Goal: Communication & Community: Answer question/provide support

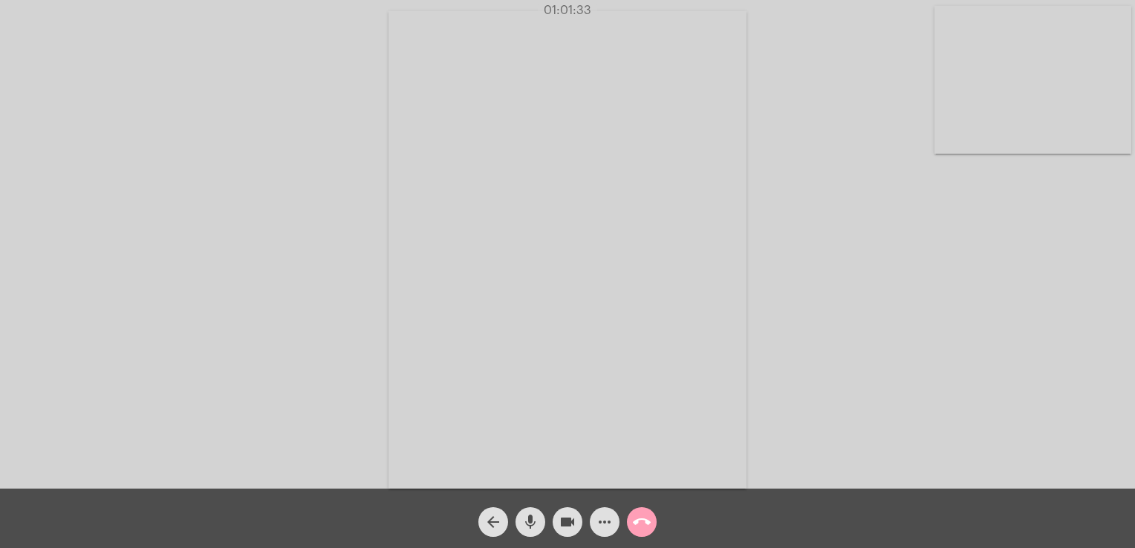
click at [641, 529] on mat-icon "call_end" at bounding box center [642, 522] width 18 height 18
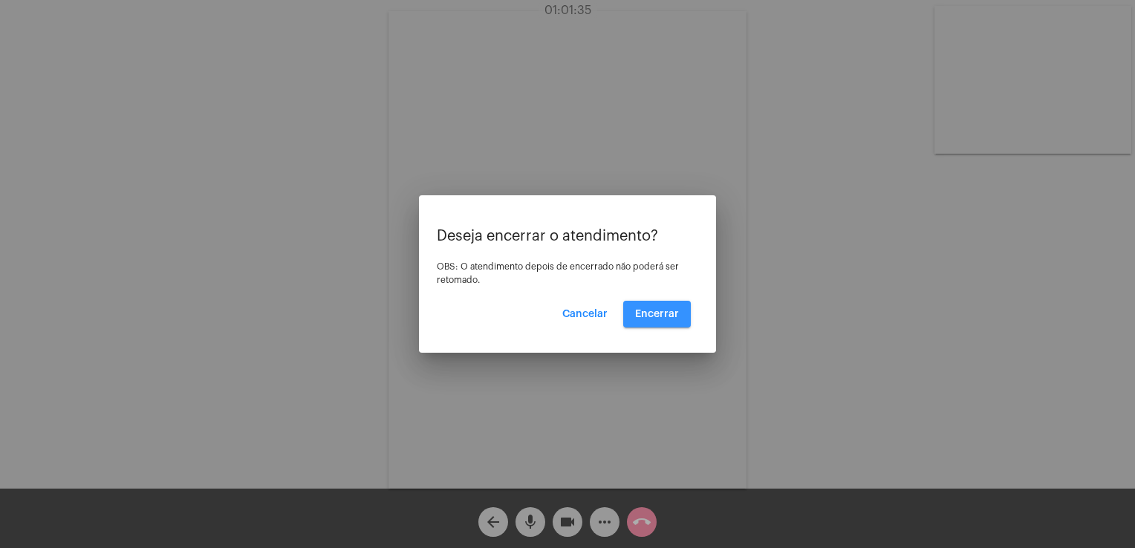
click at [665, 307] on button "Encerrar" at bounding box center [657, 314] width 68 height 27
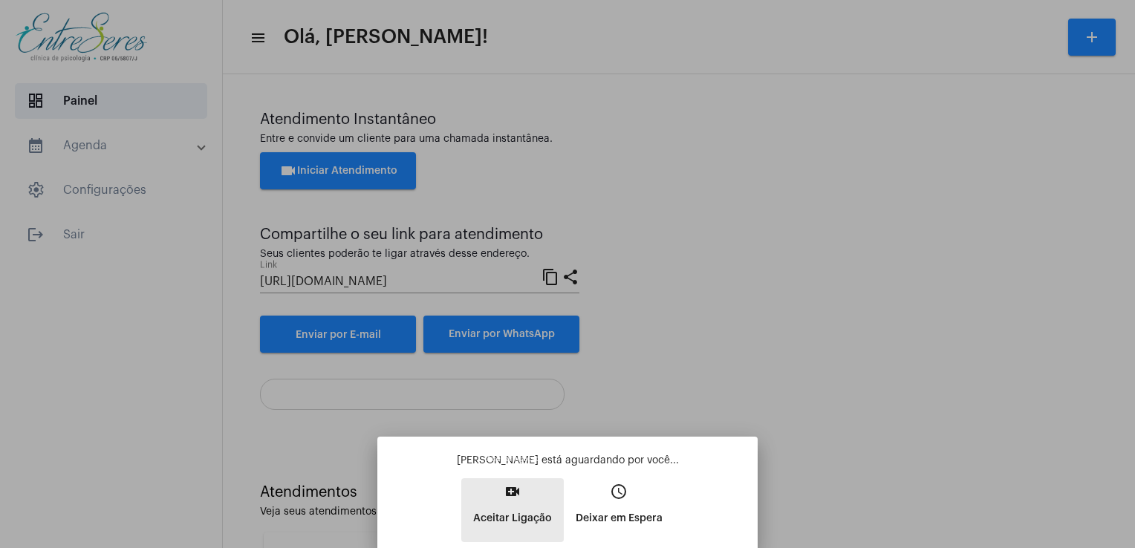
click at [520, 505] on p "Aceitar Ligação" at bounding box center [512, 518] width 79 height 27
